Goal: Navigation & Orientation: Find specific page/section

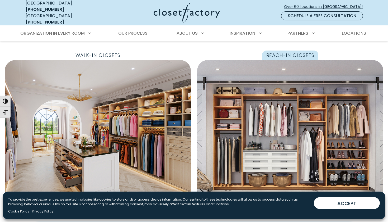
scroll to position [174, 0]
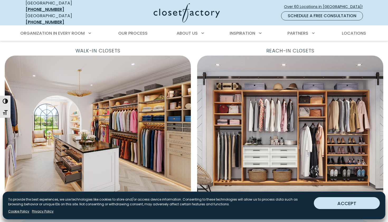
click at [341, 204] on button "ACCEPT" at bounding box center [347, 203] width 66 height 12
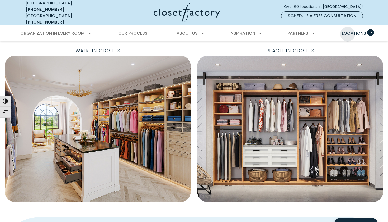
click at [348, 30] on span "Locations" at bounding box center [354, 33] width 24 height 6
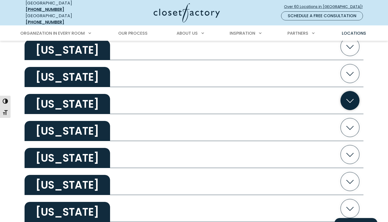
scroll to position [669, 0]
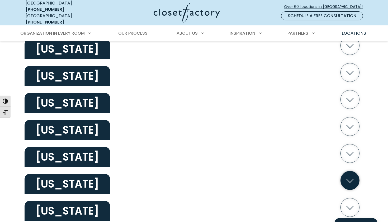
click at [345, 174] on icon "button" at bounding box center [350, 180] width 19 height 19
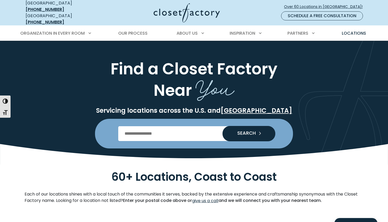
scroll to position [0, 0]
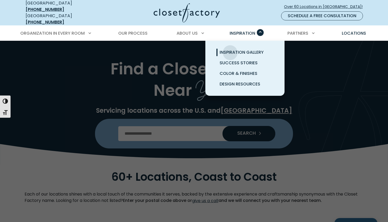
click at [230, 49] on span "Inspiration Gallery" at bounding box center [242, 52] width 44 height 6
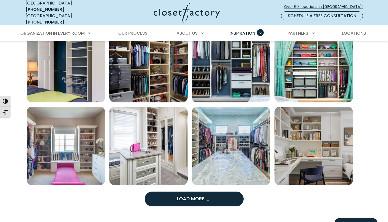
scroll to position [398, 0]
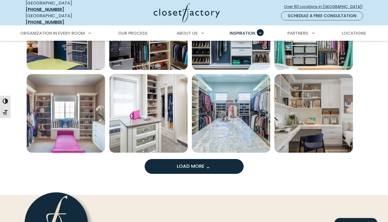
click at [171, 164] on button "Load More" at bounding box center [194, 166] width 99 height 15
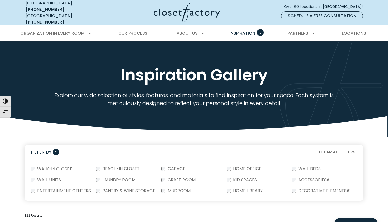
scroll to position [0, 0]
